Goal: Task Accomplishment & Management: Manage account settings

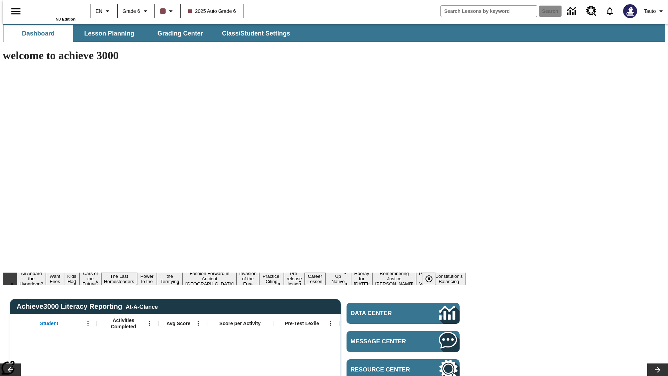
type input "-1"
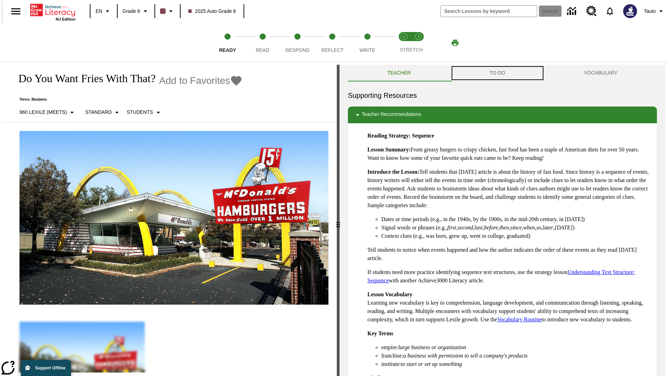
click at [498, 73] on button "TO-DO" at bounding box center [497, 73] width 95 height 17
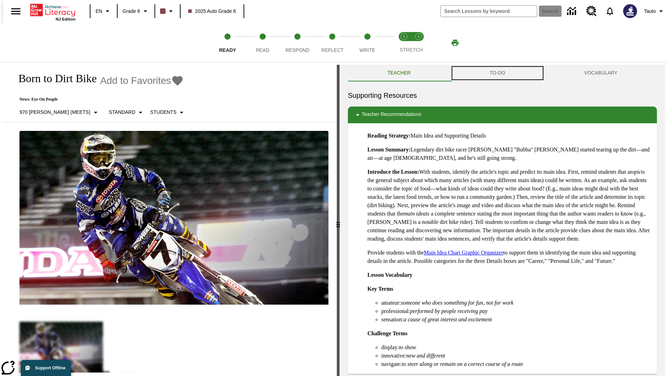
click at [498, 73] on button "TO-DO" at bounding box center [497, 73] width 95 height 17
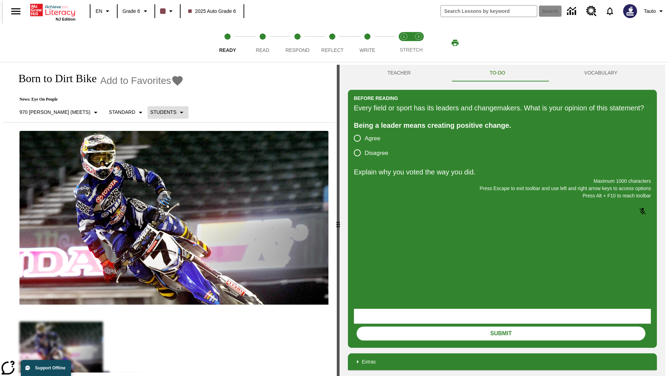
click at [150, 112] on p "Students" at bounding box center [163, 112] width 26 height 7
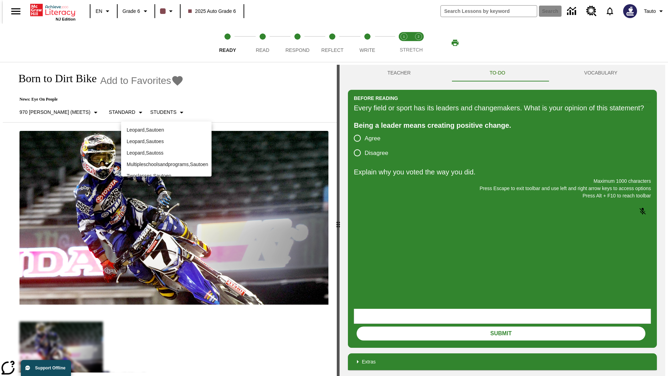
click at [166, 127] on p "Leopard , Sautoen" at bounding box center [166, 129] width 79 height 7
